Goal: Navigation & Orientation: Find specific page/section

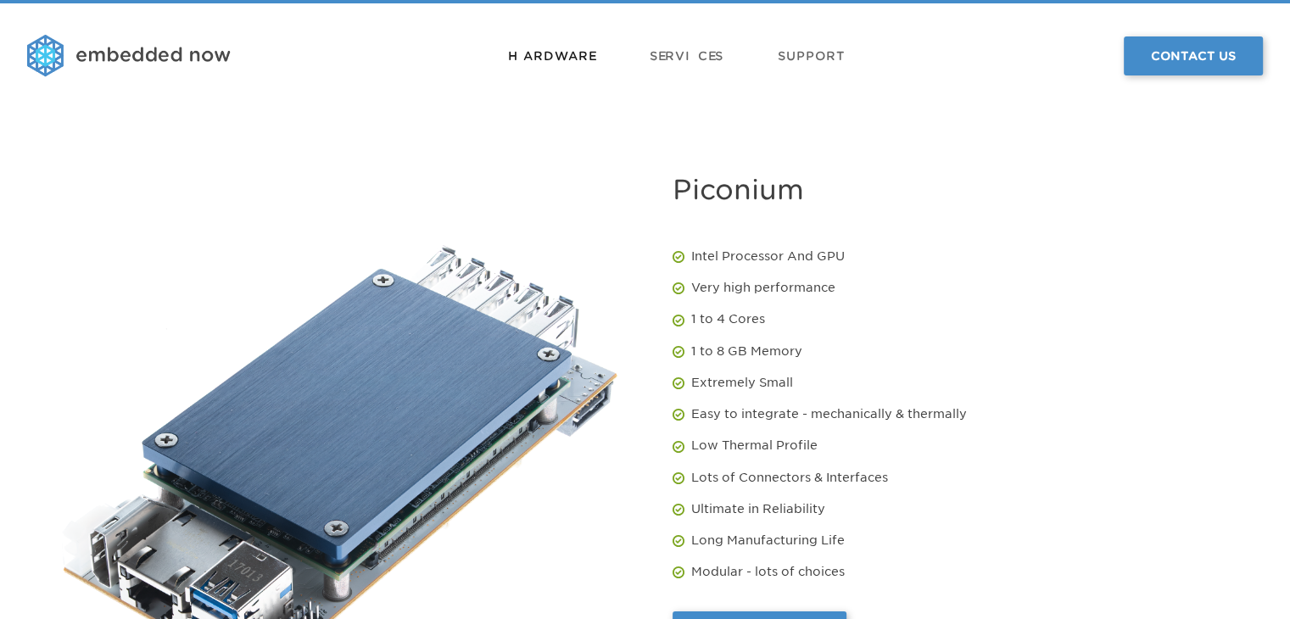
click at [538, 51] on link "Hardware" at bounding box center [551, 56] width 87 height 51
